Goal: Task Accomplishment & Management: Manage account settings

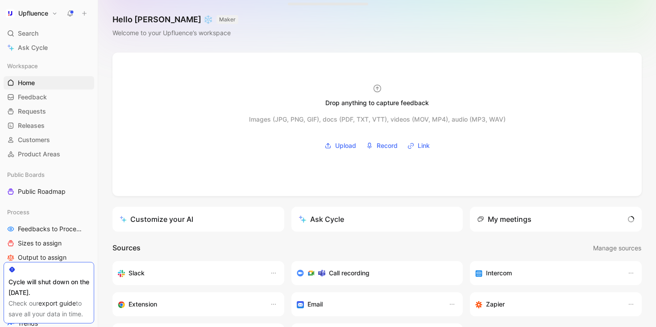
click at [51, 12] on button "Upfluence" at bounding box center [32, 13] width 56 height 12
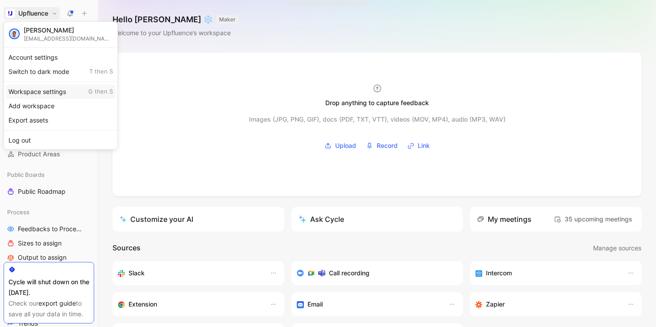
click at [54, 94] on div "Workspace settings G then S" at bounding box center [61, 92] width 110 height 14
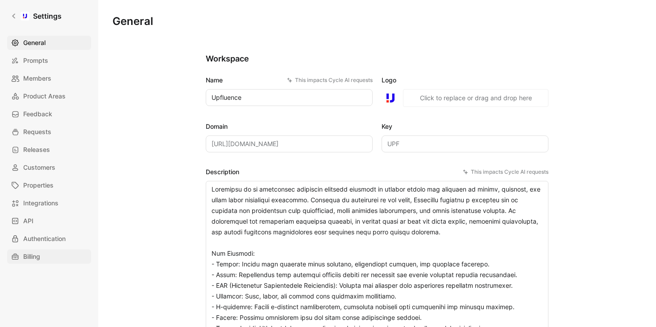
click at [42, 257] on link "Billing" at bounding box center [49, 257] width 84 height 14
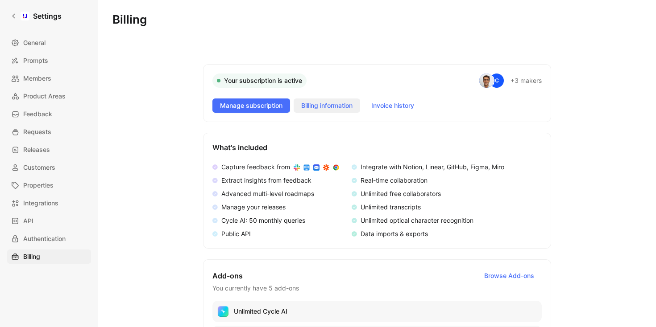
click at [330, 112] on button "Billing information" at bounding box center [327, 106] width 66 height 14
click at [424, 131] on div "Your subscription is active C +3 makers Manage subscription Billing information…" at bounding box center [377, 259] width 348 height 390
click at [63, 75] on link "Members" at bounding box center [49, 78] width 84 height 14
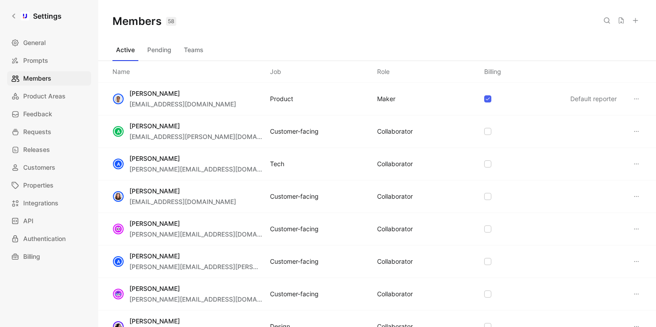
click at [383, 73] on div "Role" at bounding box center [383, 71] width 12 height 11
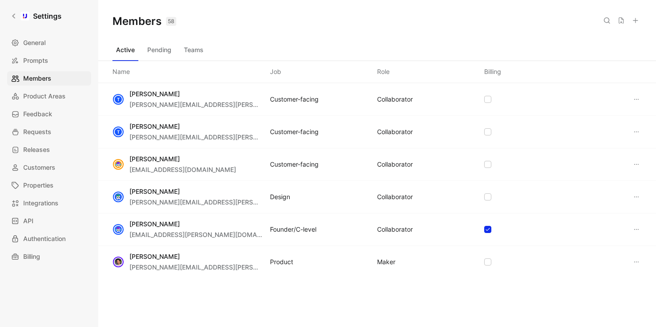
scroll to position [1701, 0]
